Goal: Transaction & Acquisition: Purchase product/service

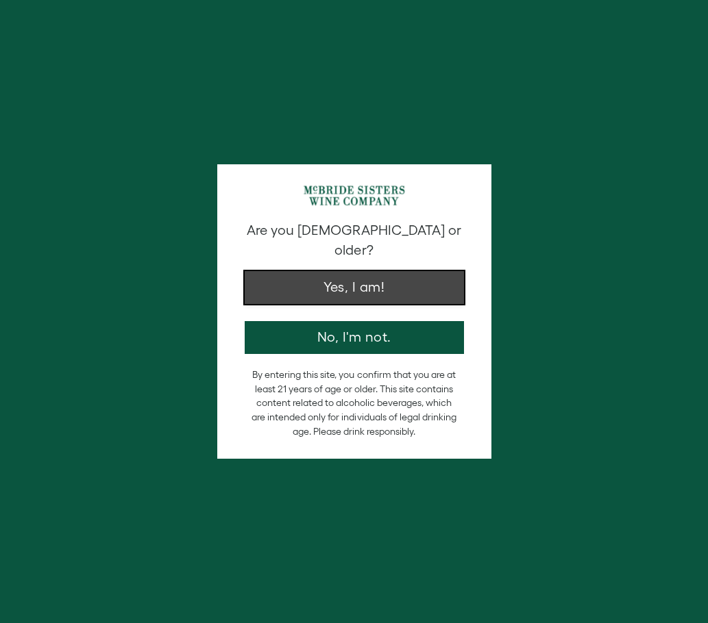
click at [379, 271] on button "Yes, I am!" at bounding box center [354, 287] width 219 height 33
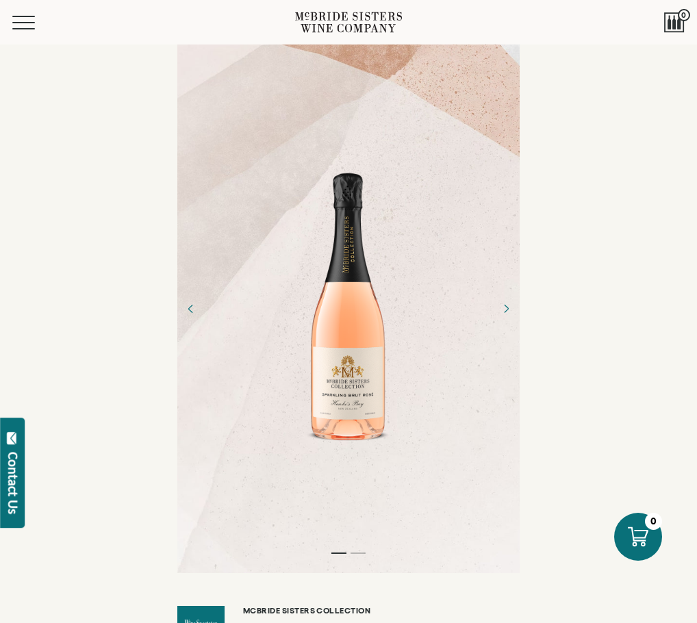
click at [0, 0] on link "McBride Sisters Collection" at bounding box center [0, 0] width 0 height 0
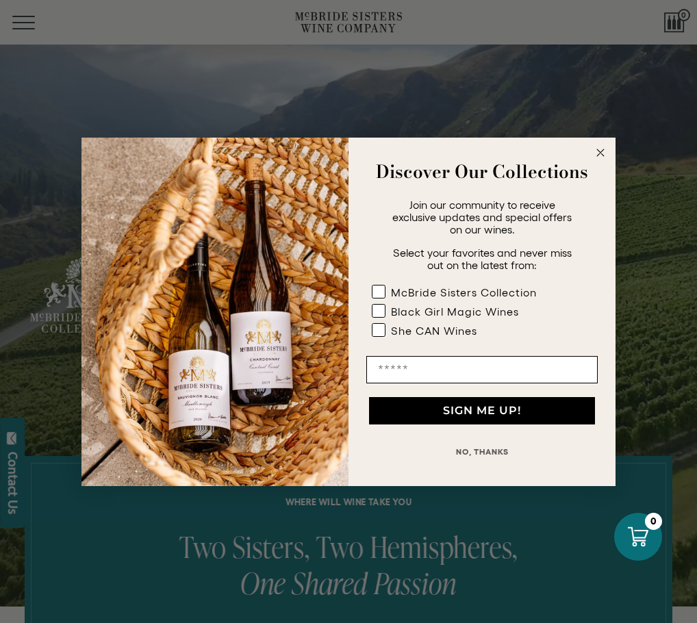
click at [601, 155] on circle "Close dialog" at bounding box center [601, 153] width 16 height 16
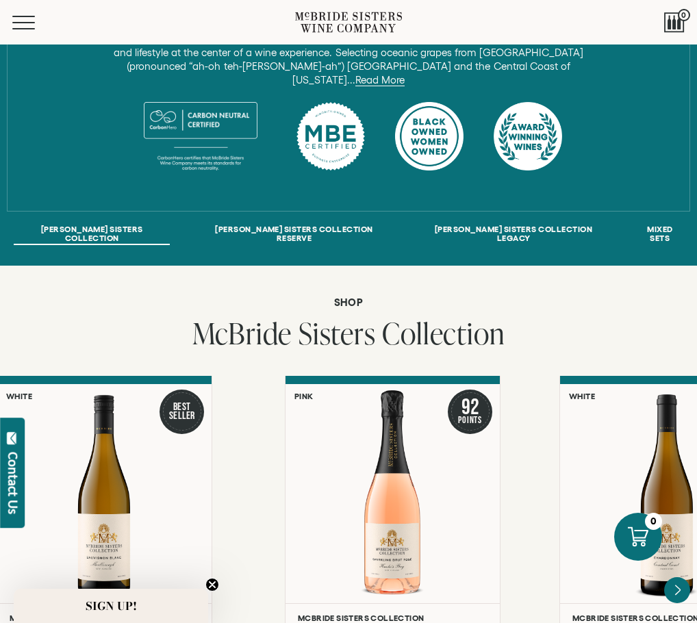
scroll to position [822, 0]
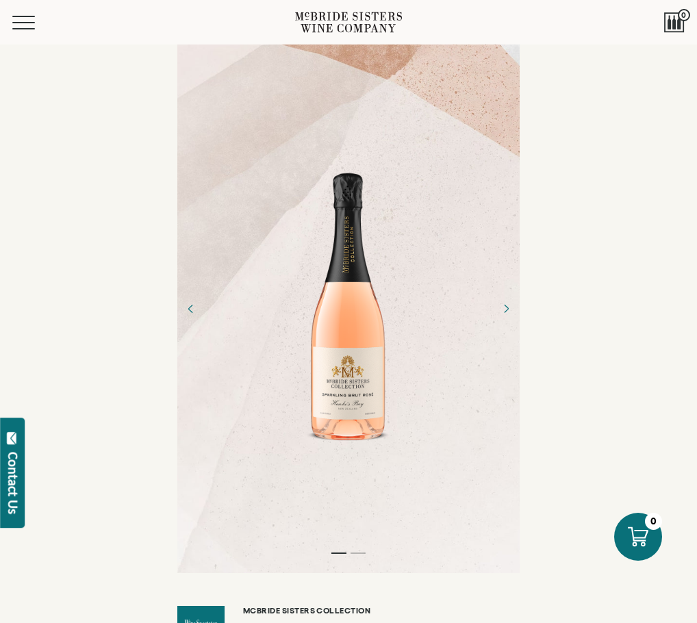
scroll to position [206, 0]
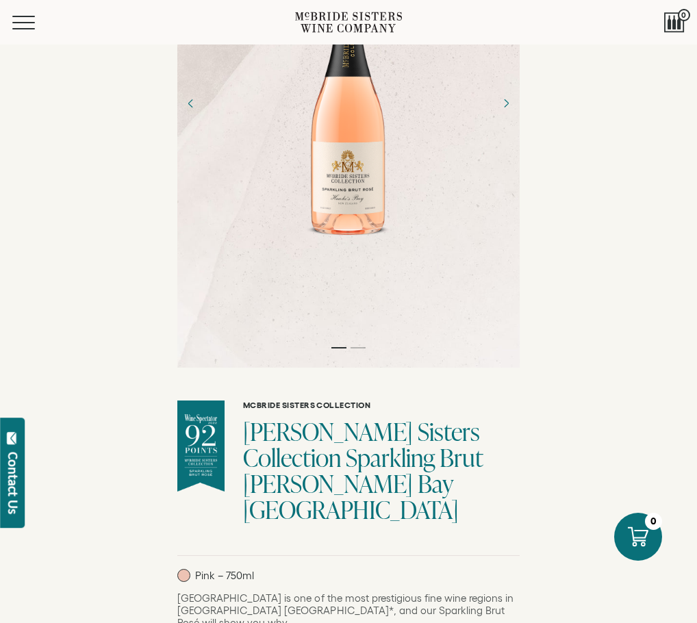
drag, startPoint x: 473, startPoint y: 164, endPoint x: 436, endPoint y: 158, distance: 37.6
click at [436, 569] on div "Pink – 750ml" at bounding box center [348, 575] width 343 height 13
click at [458, 569] on div "Pink – 750ml" at bounding box center [348, 575] width 343 height 13
click at [464, 569] on div "Pink – 750ml" at bounding box center [348, 575] width 343 height 13
drag, startPoint x: 458, startPoint y: 158, endPoint x: 428, endPoint y: 158, distance: 30.1
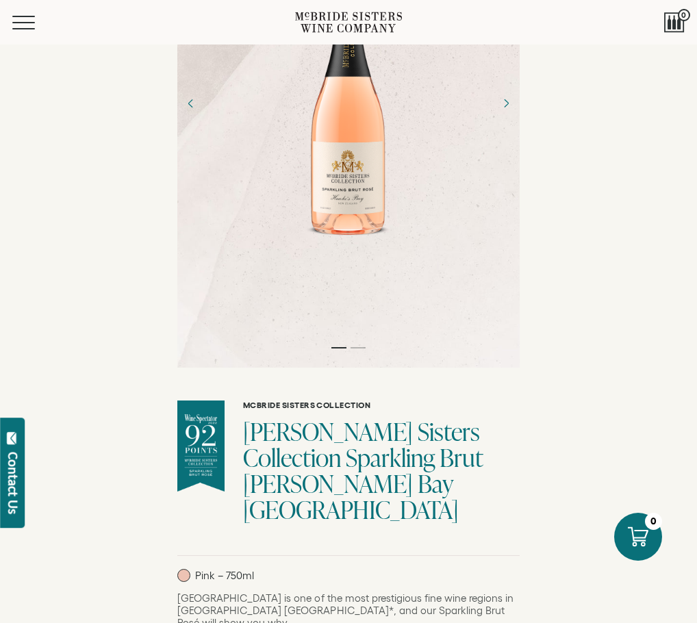
click at [428, 569] on div "Pink – 750ml" at bounding box center [348, 575] width 343 height 13
click at [254, 569] on p "Pink – 750ml" at bounding box center [215, 575] width 77 height 13
drag, startPoint x: 423, startPoint y: 158, endPoint x: 448, endPoint y: 158, distance: 25.3
click at [254, 569] on p "Pink – 750ml" at bounding box center [215, 575] width 77 height 13
